Goal: Task Accomplishment & Management: Manage account settings

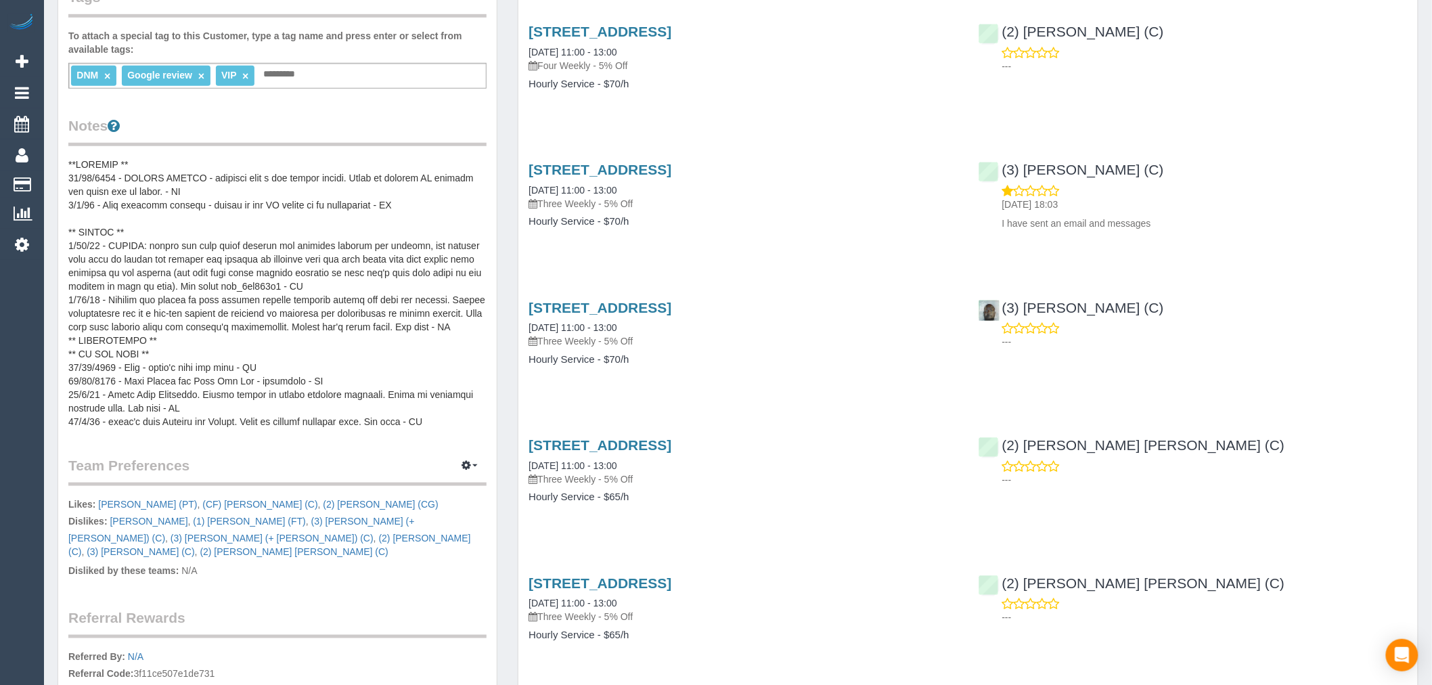
scroll to position [300, 0]
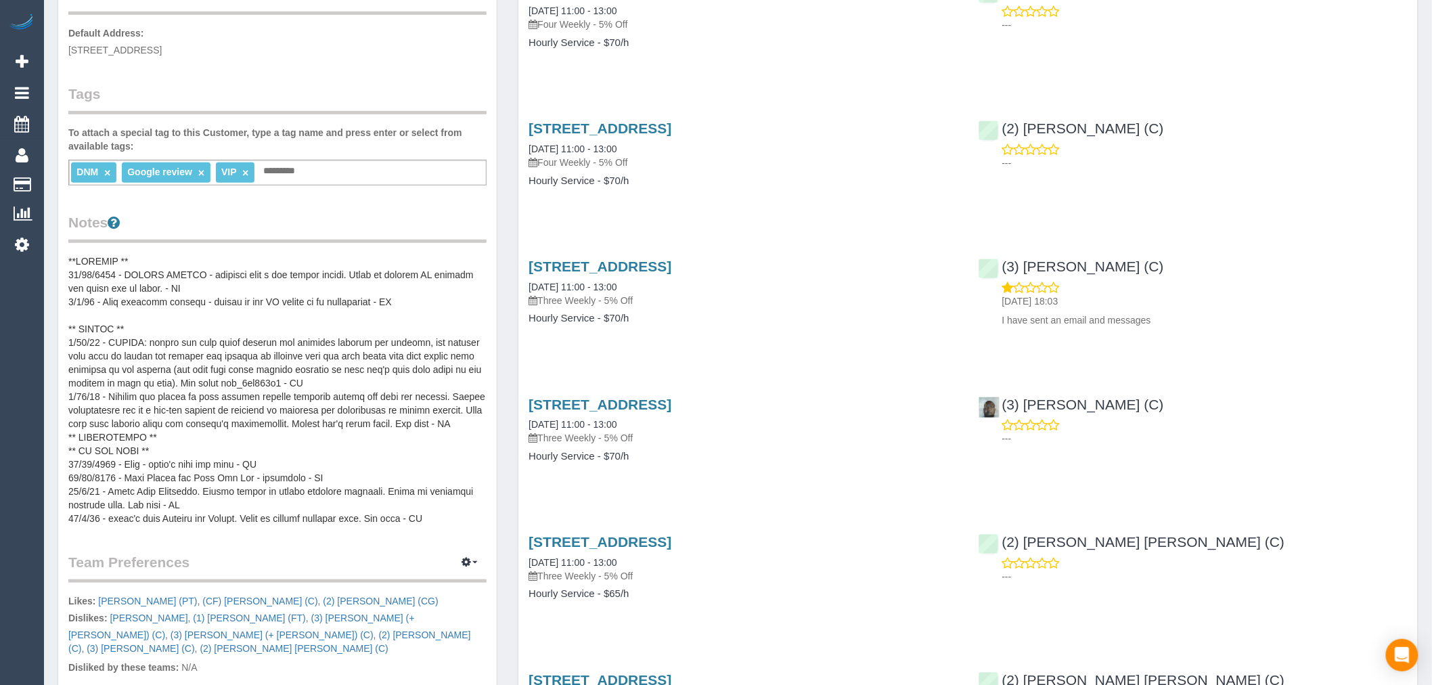
click at [135, 254] on pre at bounding box center [277, 389] width 418 height 271
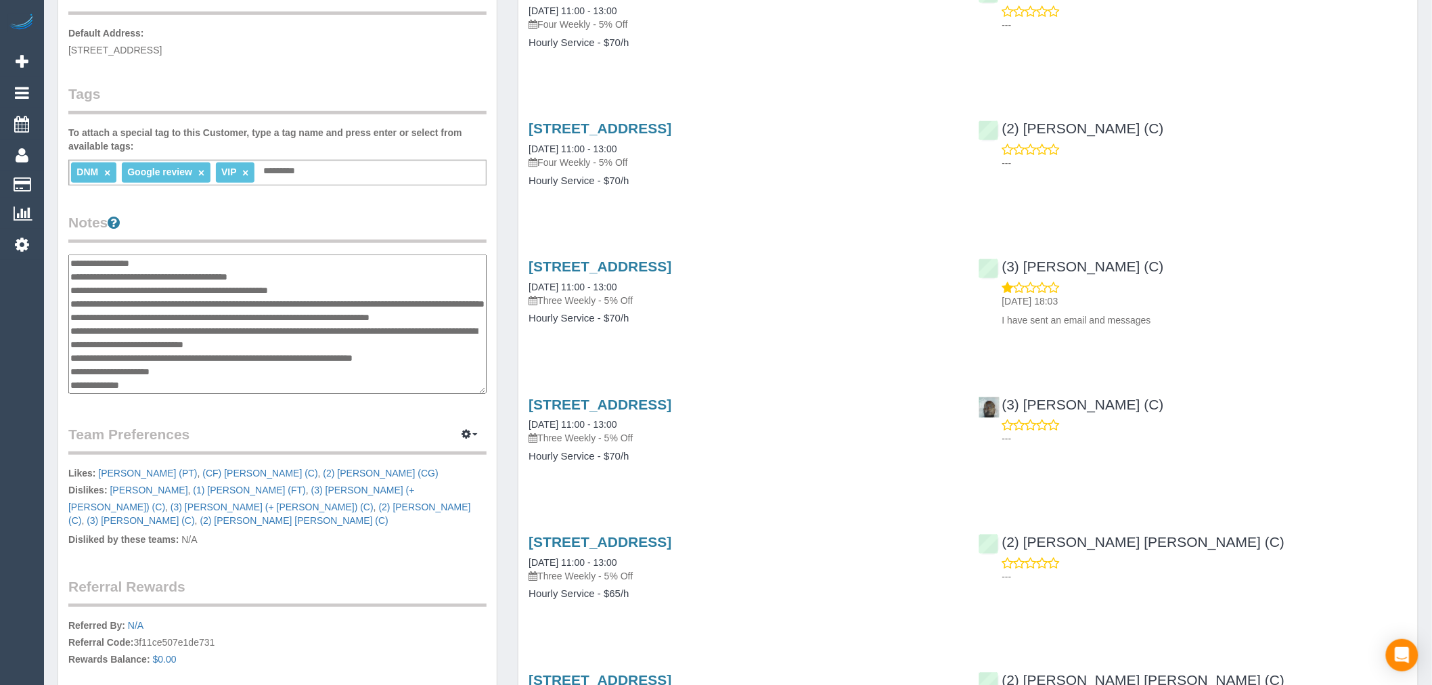
scroll to position [141, 0]
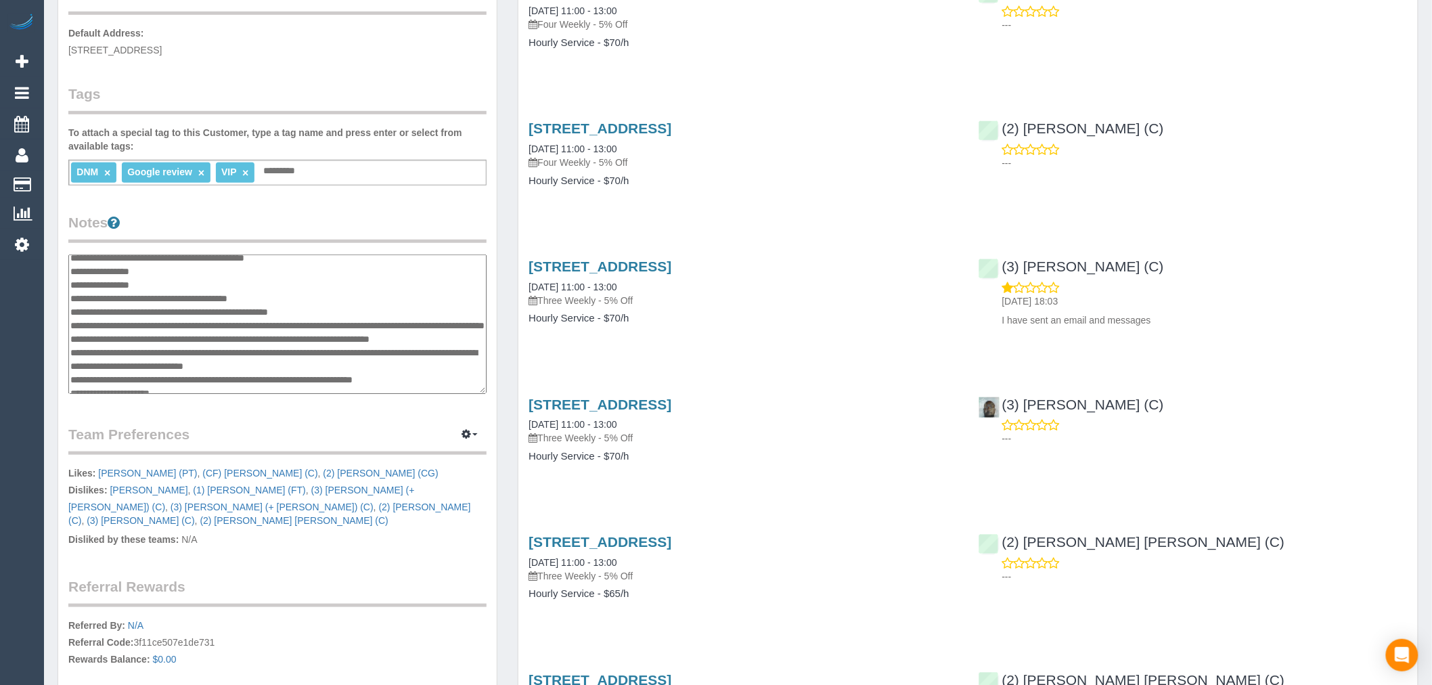
click at [165, 305] on textarea at bounding box center [277, 323] width 418 height 139
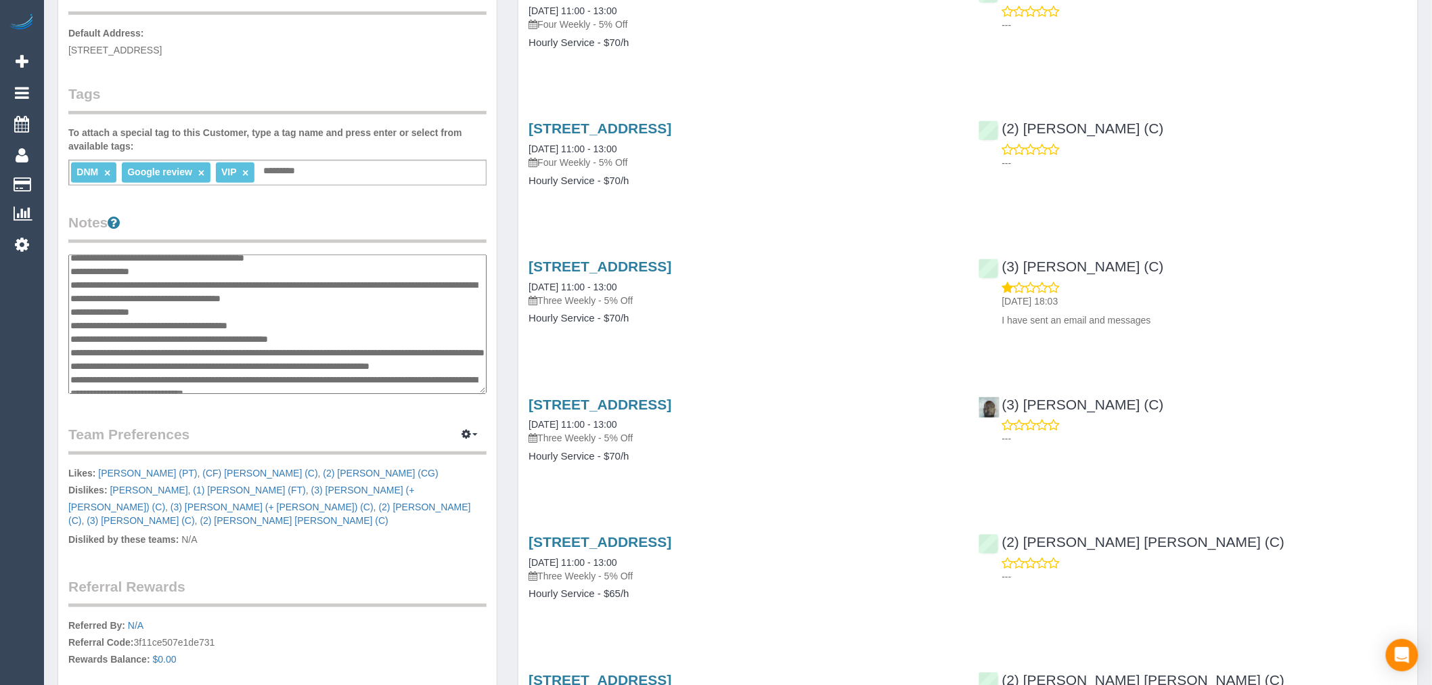
click at [355, 321] on textarea at bounding box center [277, 323] width 418 height 139
click at [404, 380] on textarea at bounding box center [277, 323] width 418 height 139
click at [186, 321] on textarea at bounding box center [277, 323] width 418 height 139
click at [309, 325] on textarea at bounding box center [277, 323] width 418 height 139
click at [383, 329] on textarea at bounding box center [277, 323] width 418 height 139
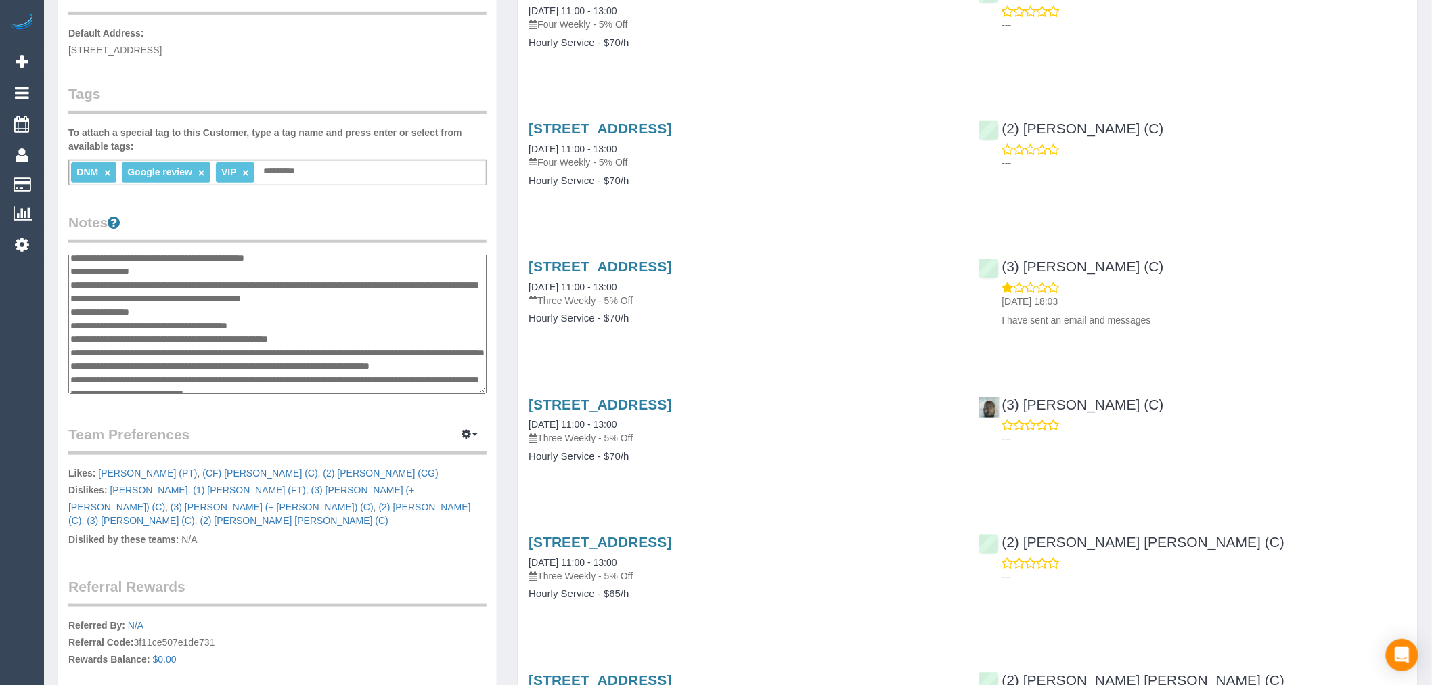
click at [411, 334] on textarea at bounding box center [277, 323] width 418 height 139
type textarea "**********"
click at [856, 275] on div "[STREET_ADDRESS] [DATE] 11:00 - 13:00 Three Weekly - 5% Off" at bounding box center [743, 283] width 429 height 49
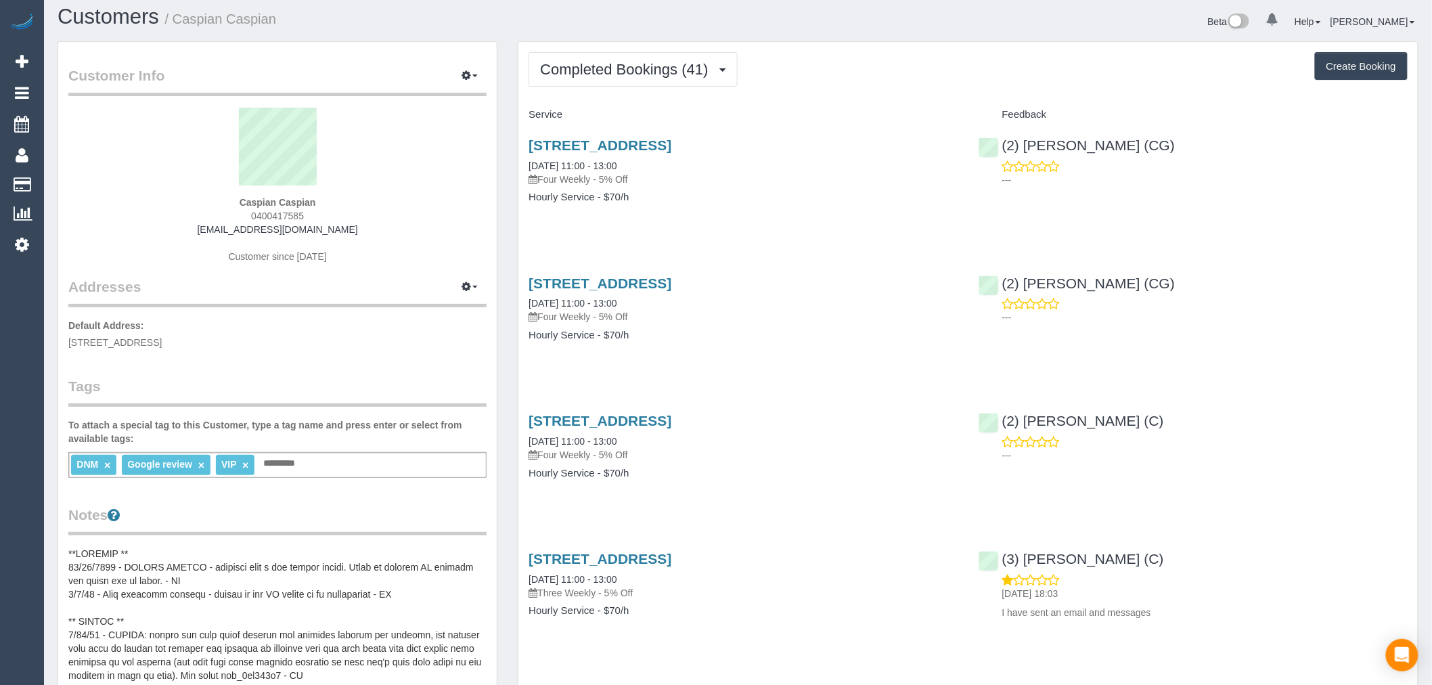
scroll to position [0, 0]
